Goal: Transaction & Acquisition: Purchase product/service

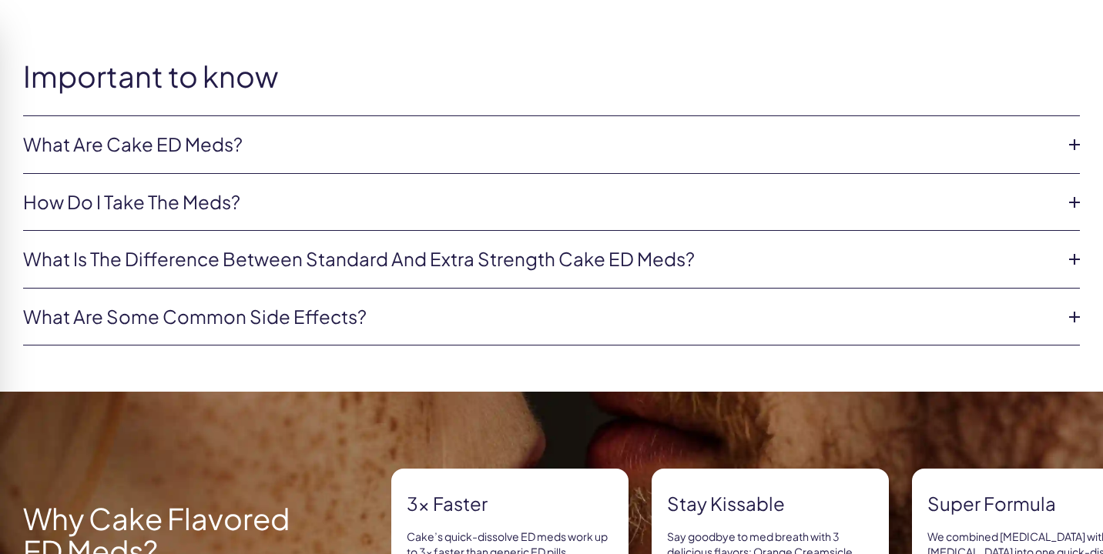
scroll to position [765, 0]
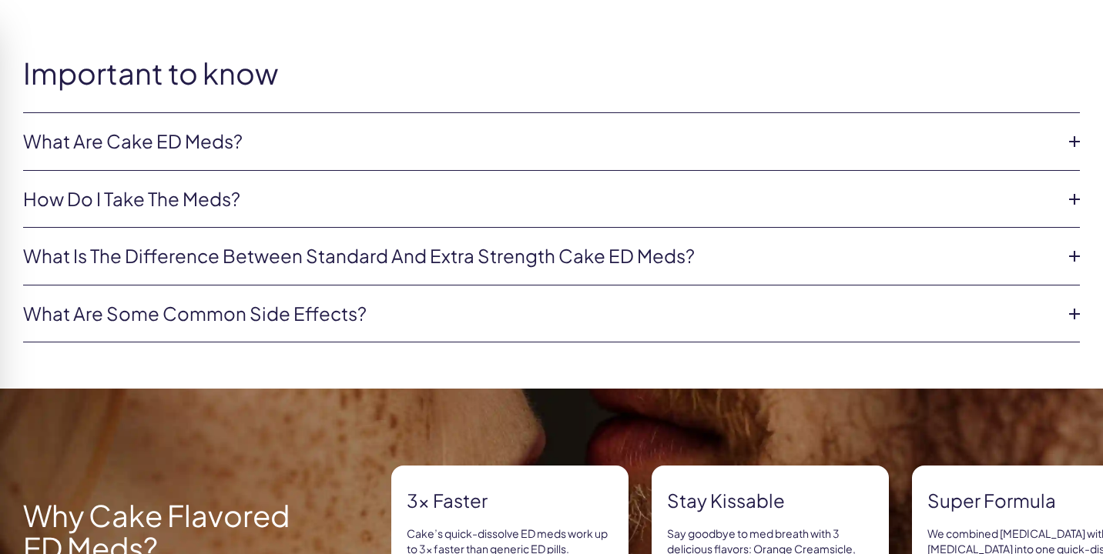
click at [597, 147] on link "What are Cake ED Meds?" at bounding box center [539, 142] width 1032 height 26
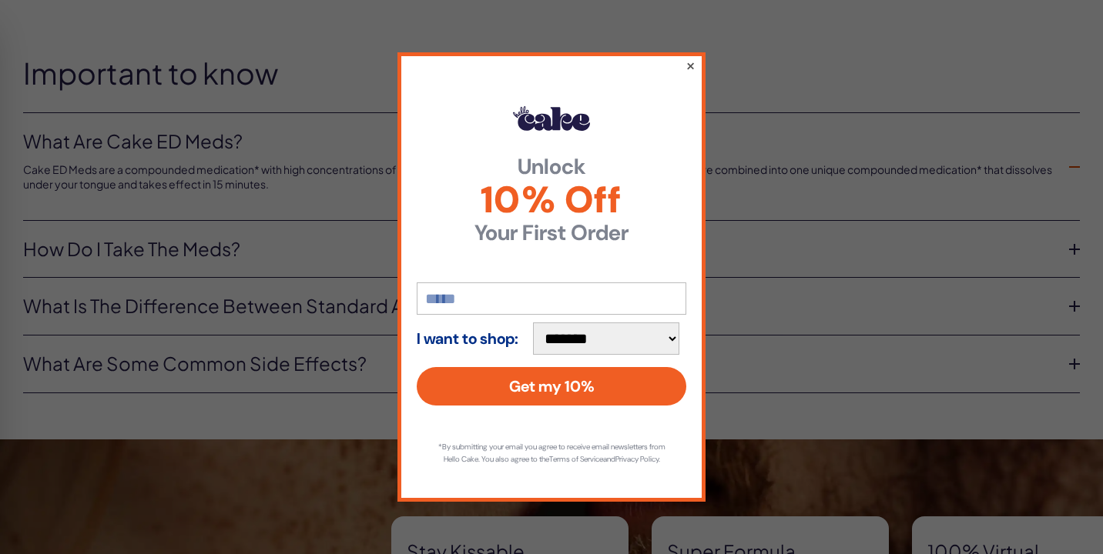
click at [688, 56] on button "×" at bounding box center [690, 65] width 10 height 18
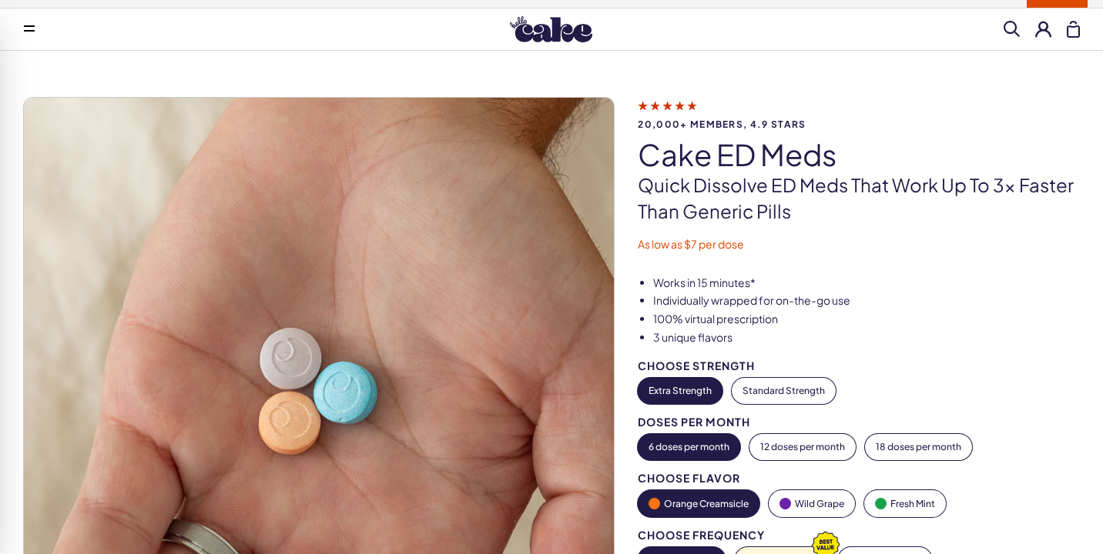
scroll to position [0, 0]
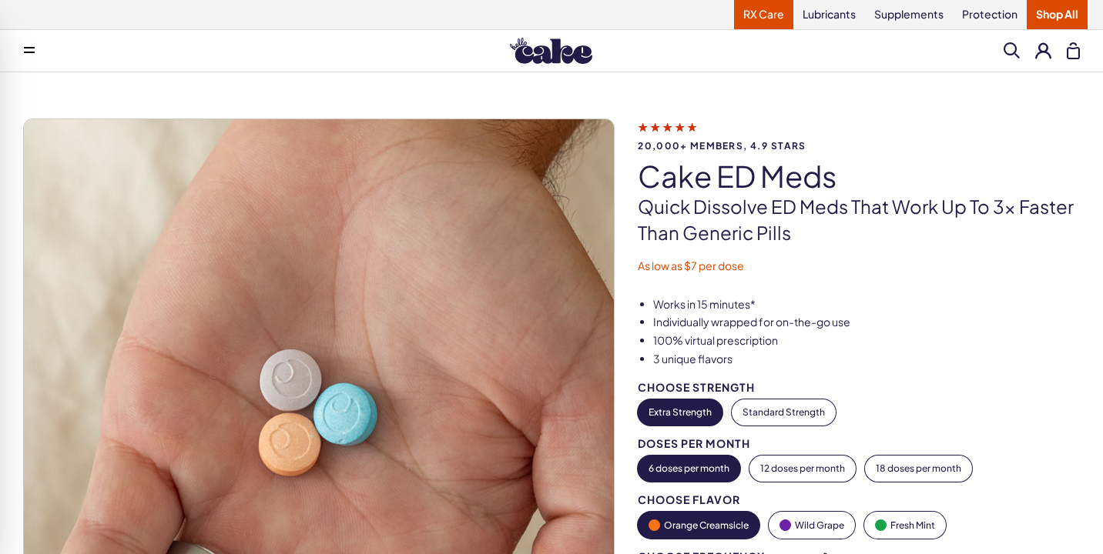
click at [755, 15] on link "RX Care" at bounding box center [763, 14] width 59 height 29
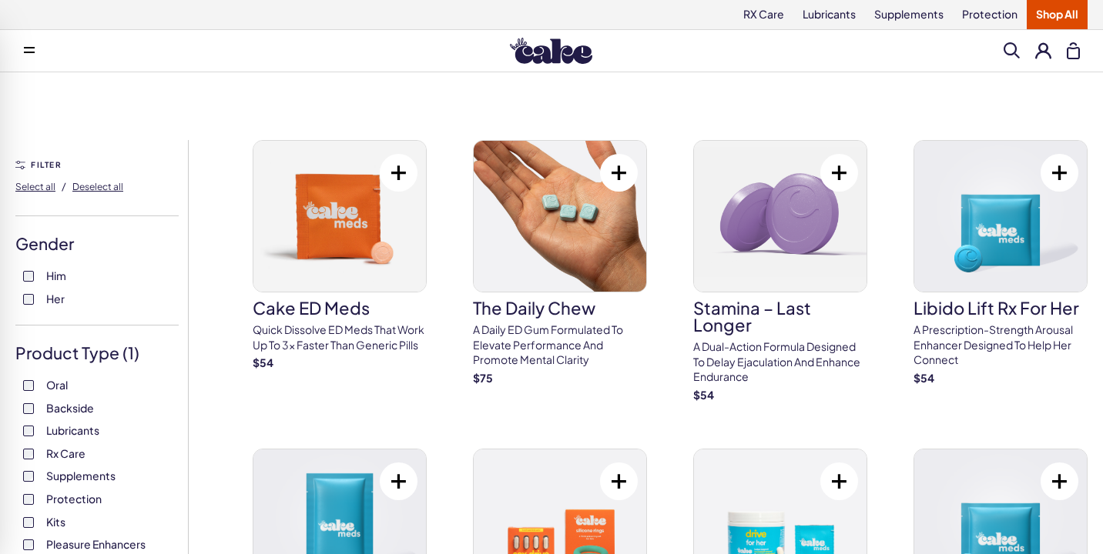
click at [48, 277] on span "Him" at bounding box center [56, 276] width 20 height 20
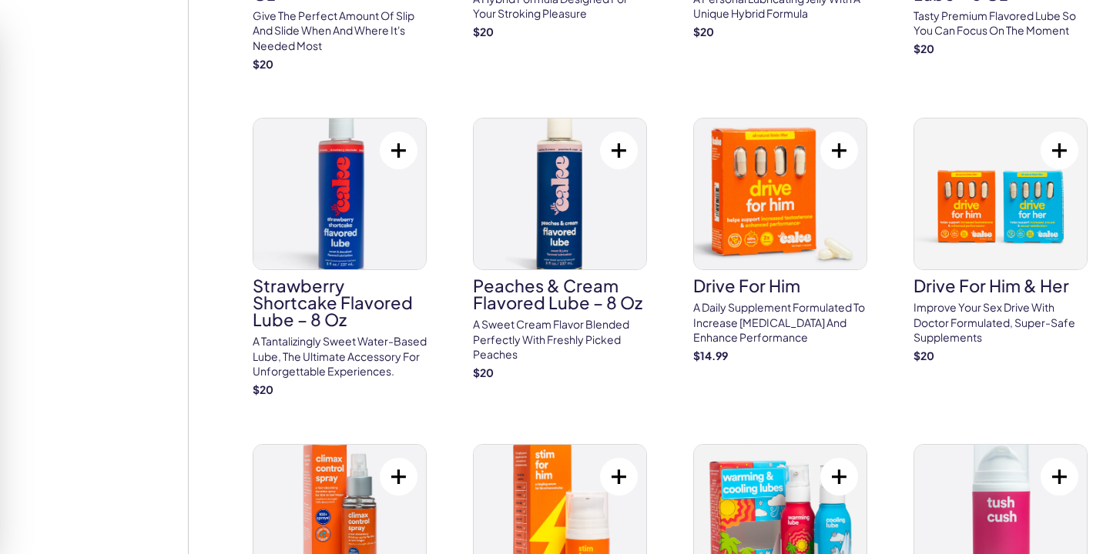
scroll to position [952, 0]
